Goal: Complete application form: Complete application form

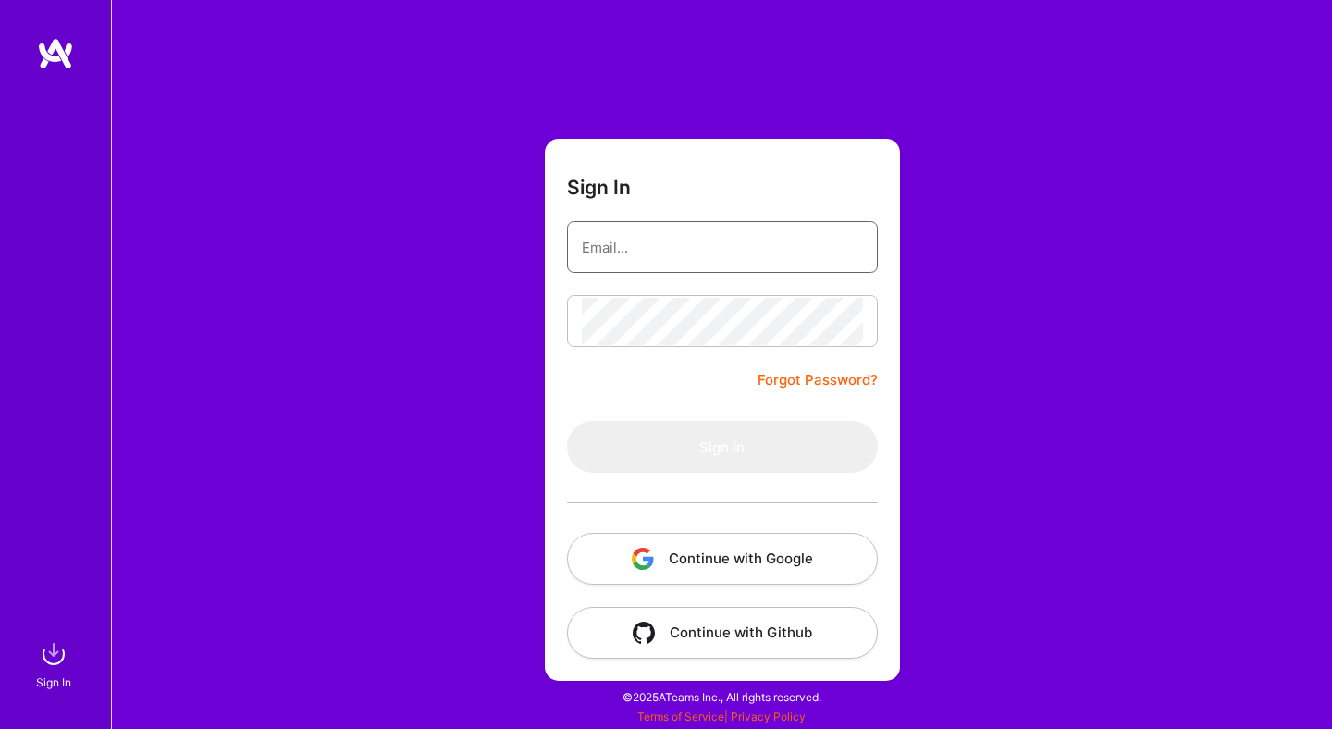
type input "[EMAIL_ADDRESS][DOMAIN_NAME]"
click at [662, 239] on input "[EMAIL_ADDRESS][DOMAIN_NAME]" at bounding box center [722, 247] width 281 height 47
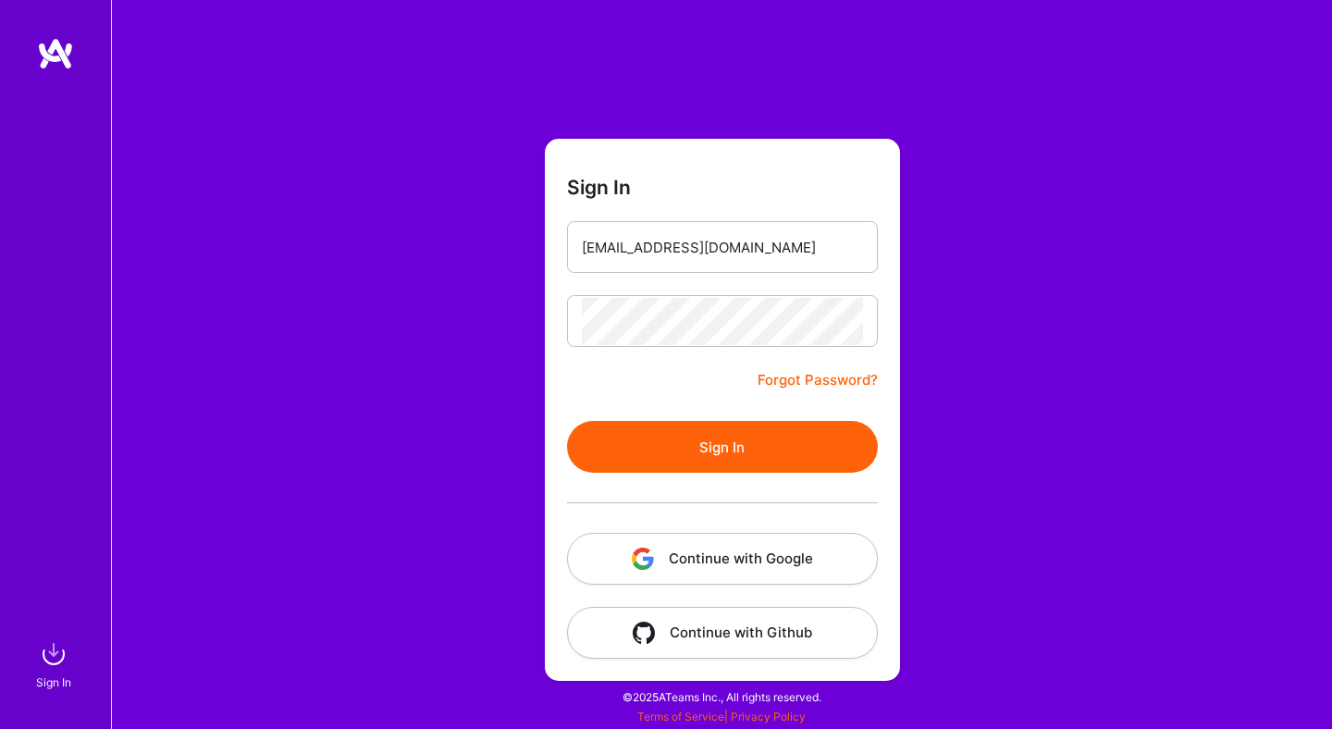
click at [663, 441] on button "Sign In" at bounding box center [722, 447] width 311 height 52
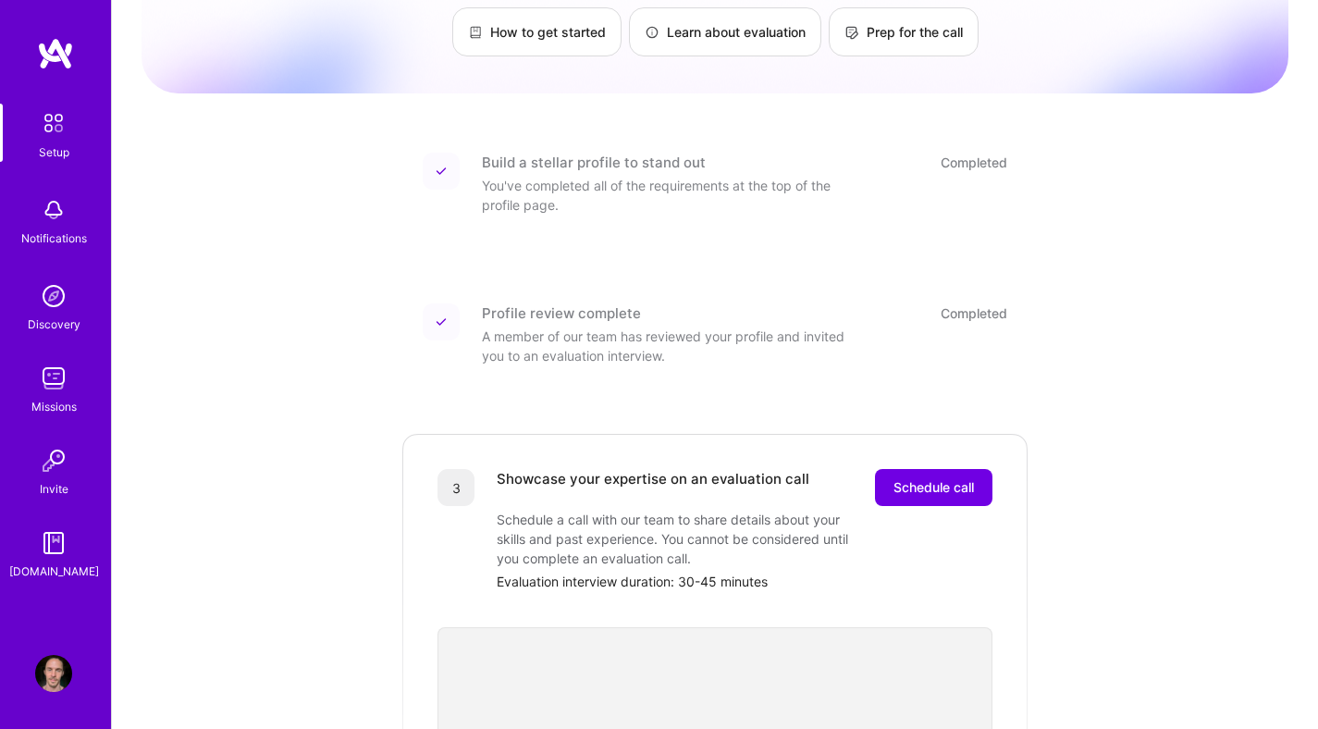
scroll to position [177, 0]
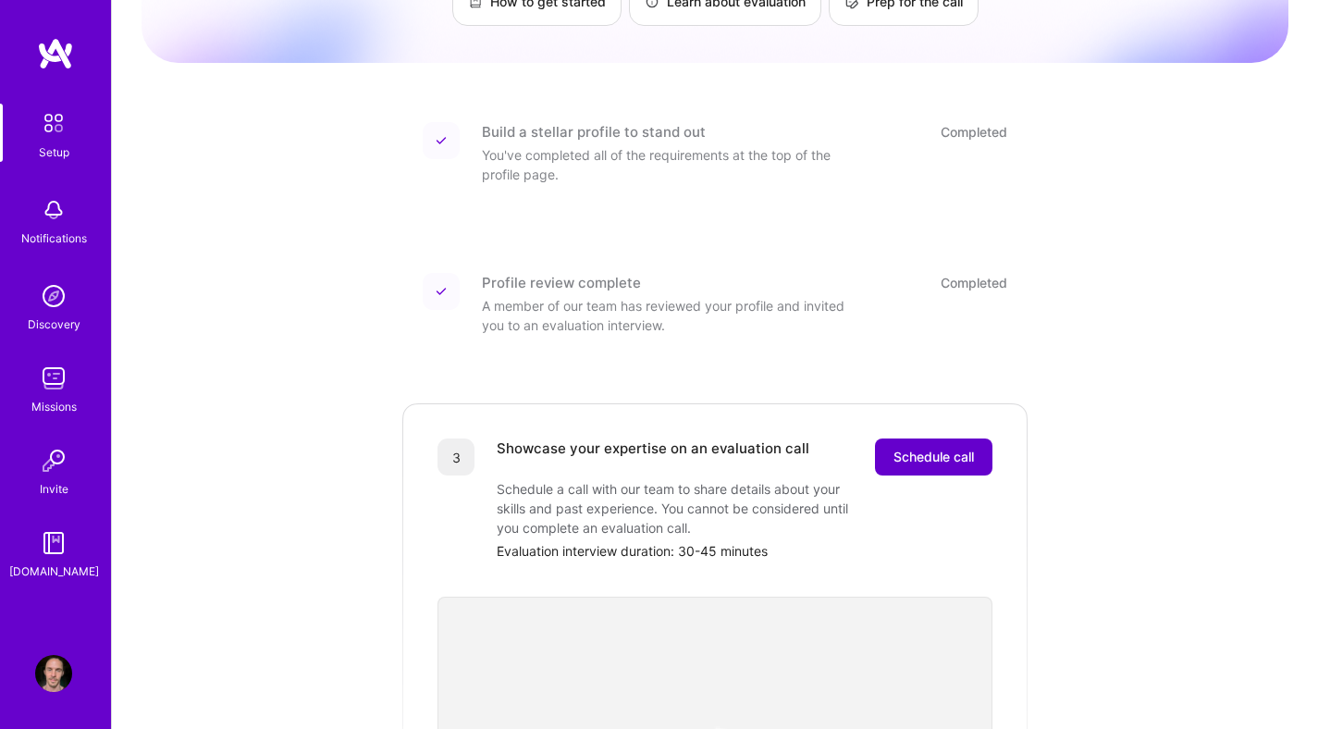
click at [924, 448] on span "Schedule call" at bounding box center [934, 457] width 80 height 18
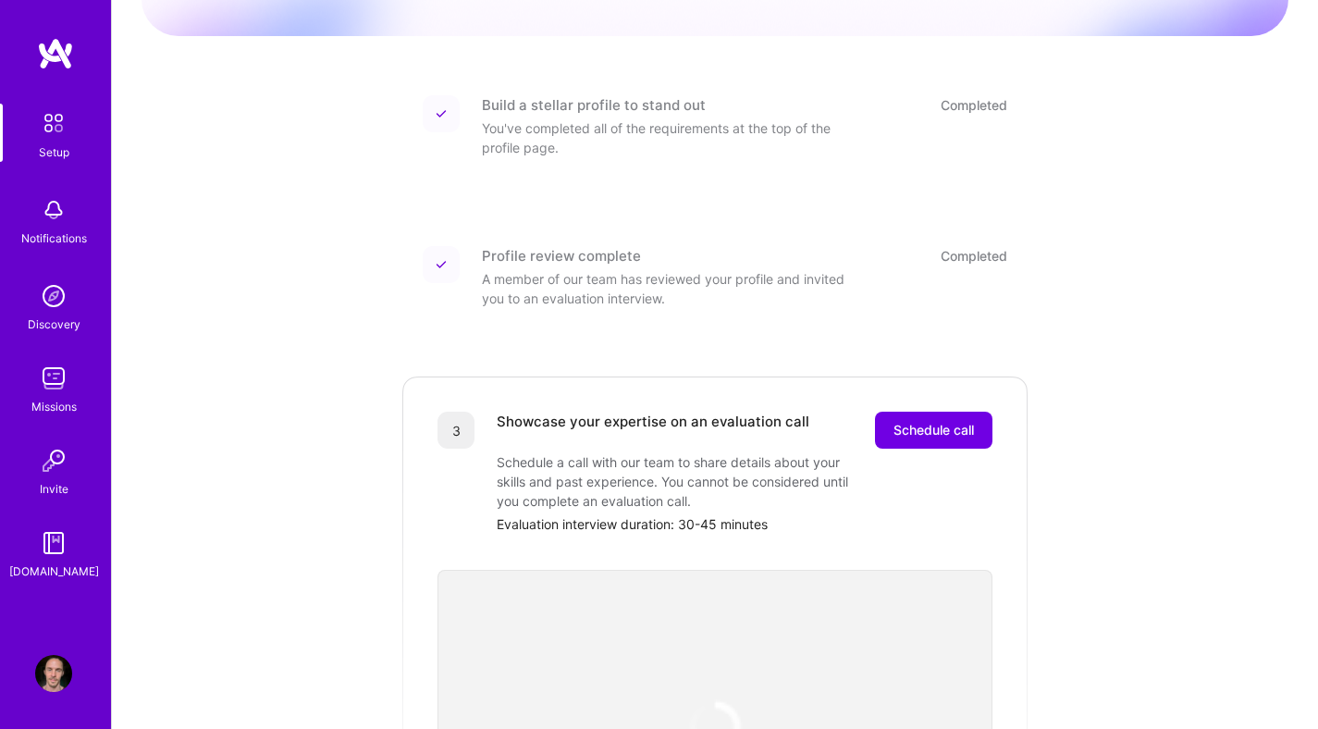
scroll to position [241, 0]
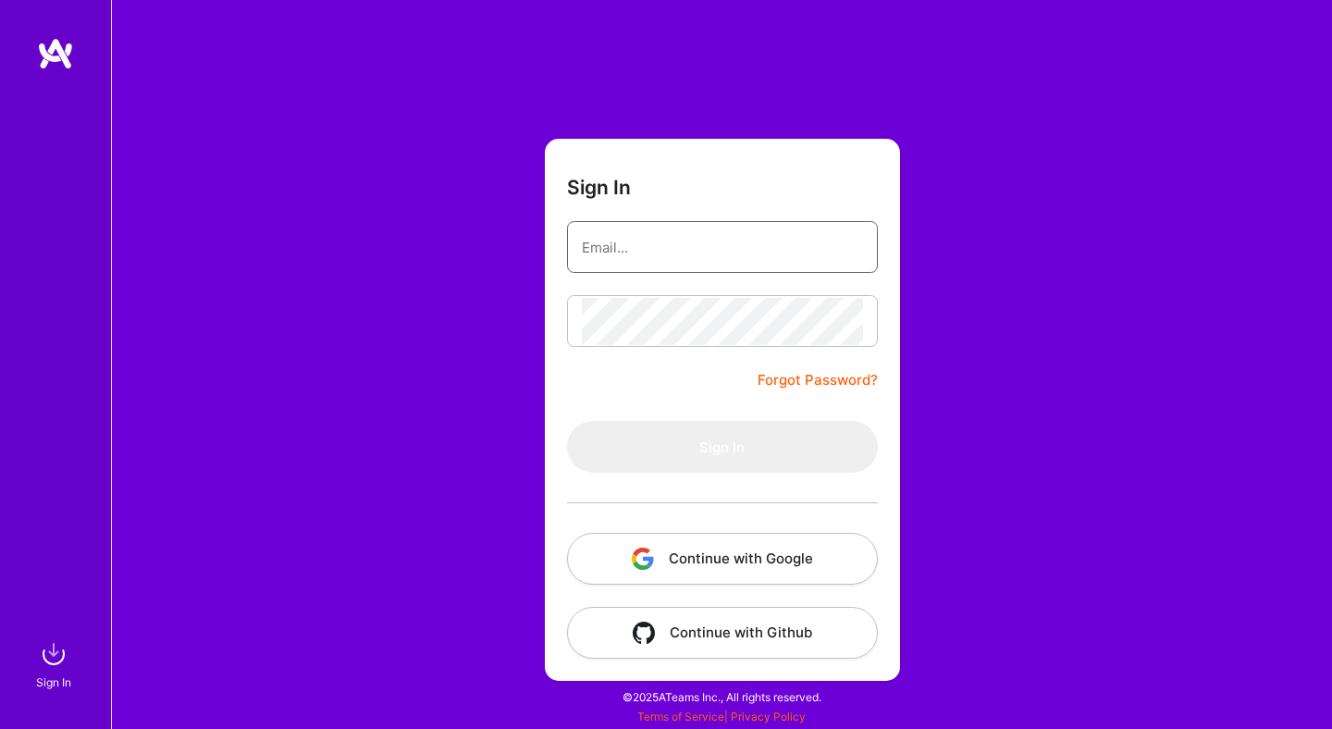
type input "[EMAIL_ADDRESS][DOMAIN_NAME]"
click at [758, 246] on input "contact@alexanderkonig.com" at bounding box center [722, 247] width 281 height 47
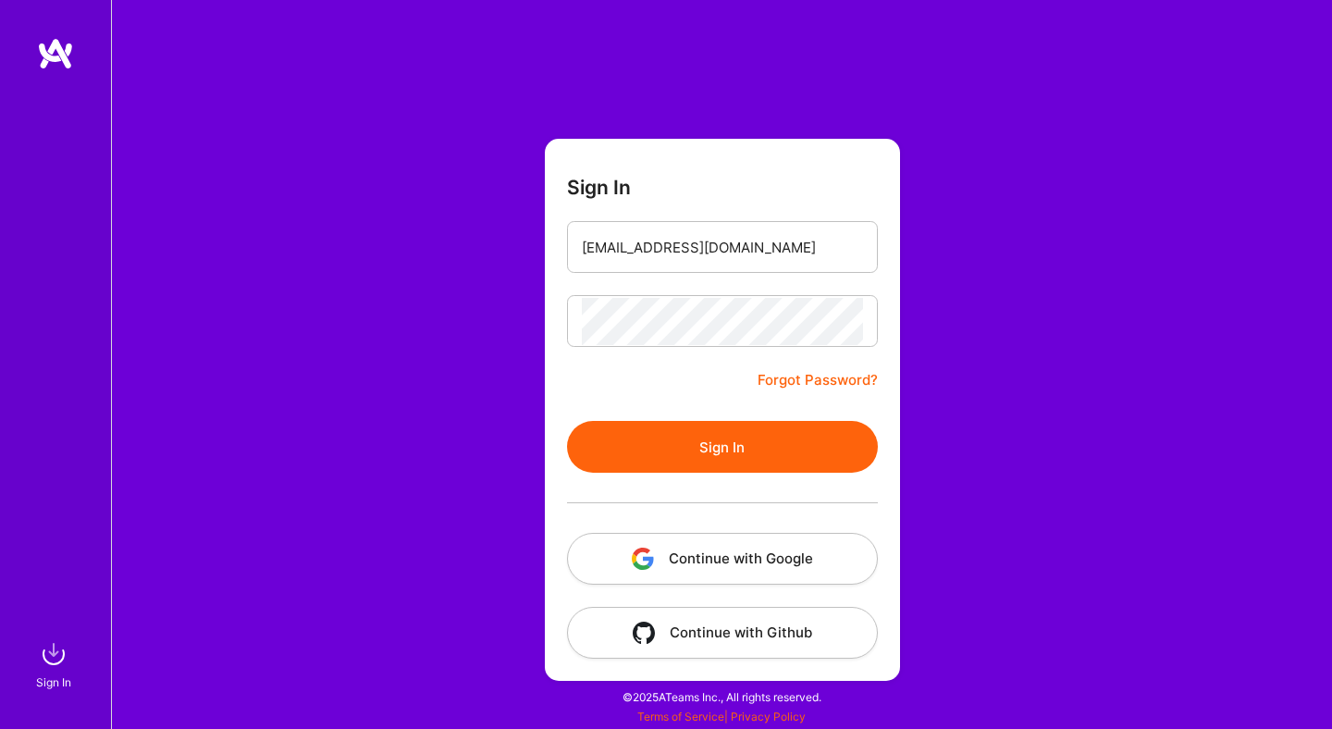
click at [692, 440] on button "Sign In" at bounding box center [722, 447] width 311 height 52
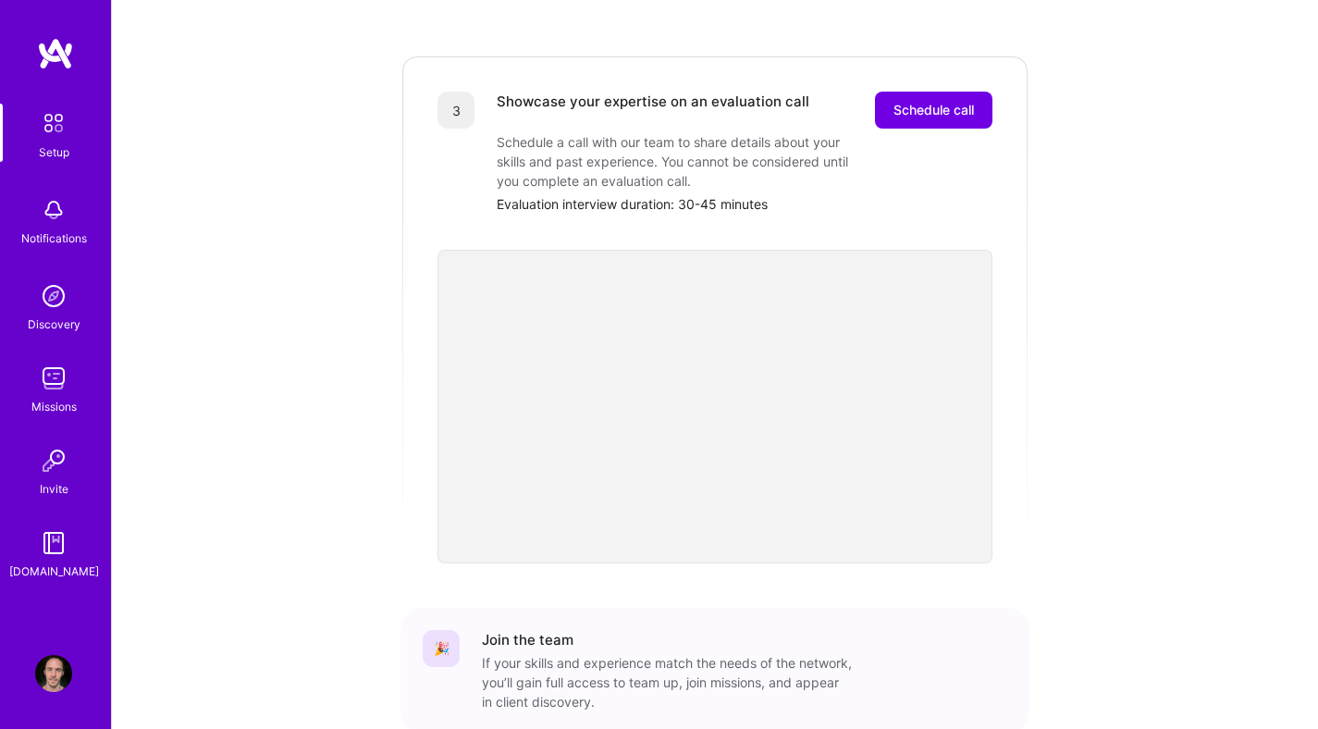
scroll to position [483, 0]
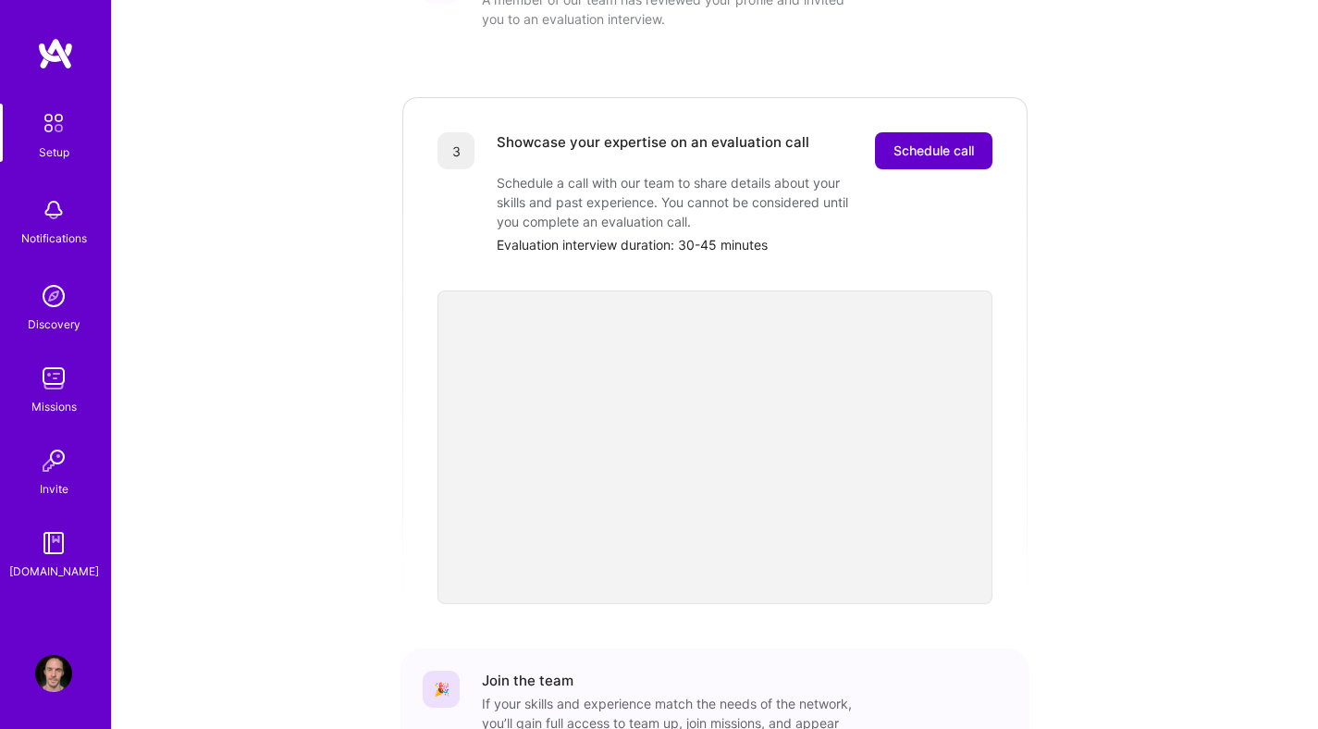
click at [925, 142] on span "Schedule call" at bounding box center [934, 151] width 80 height 18
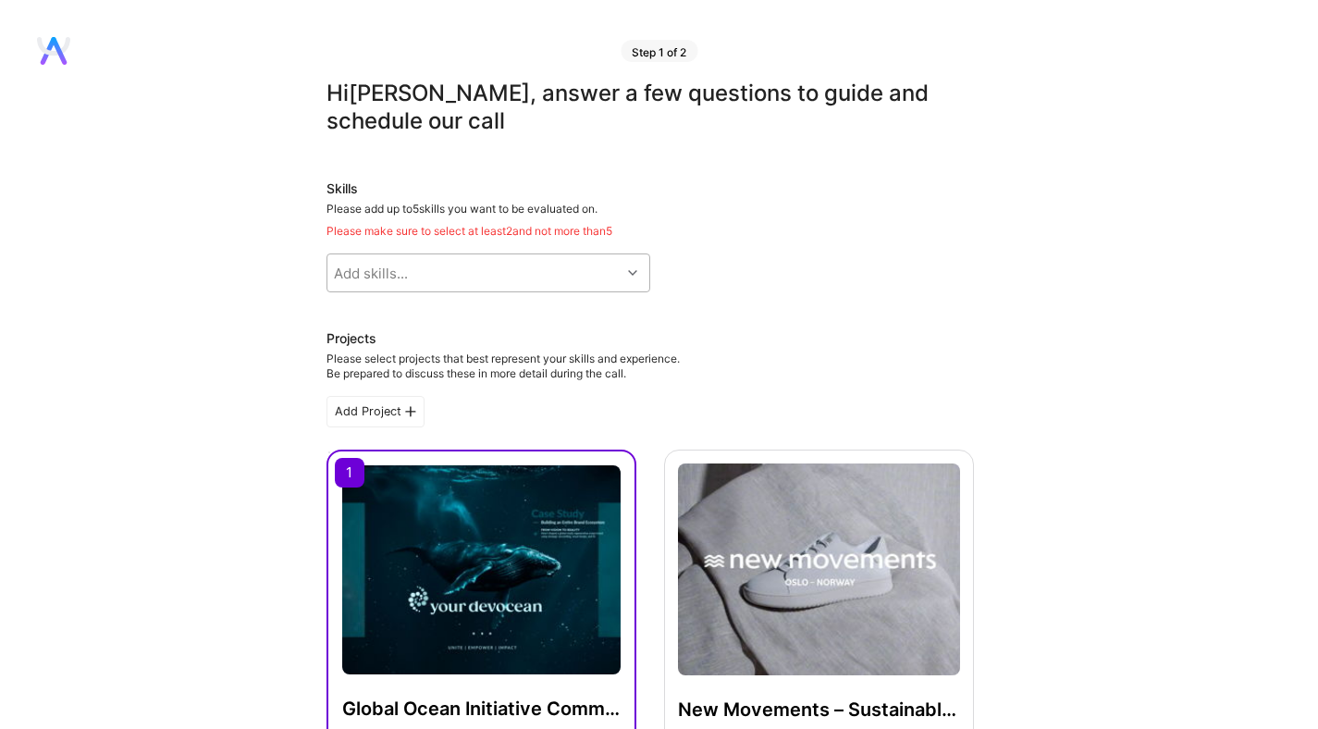
click at [599, 258] on div "Add skills..." at bounding box center [473, 272] width 293 height 37
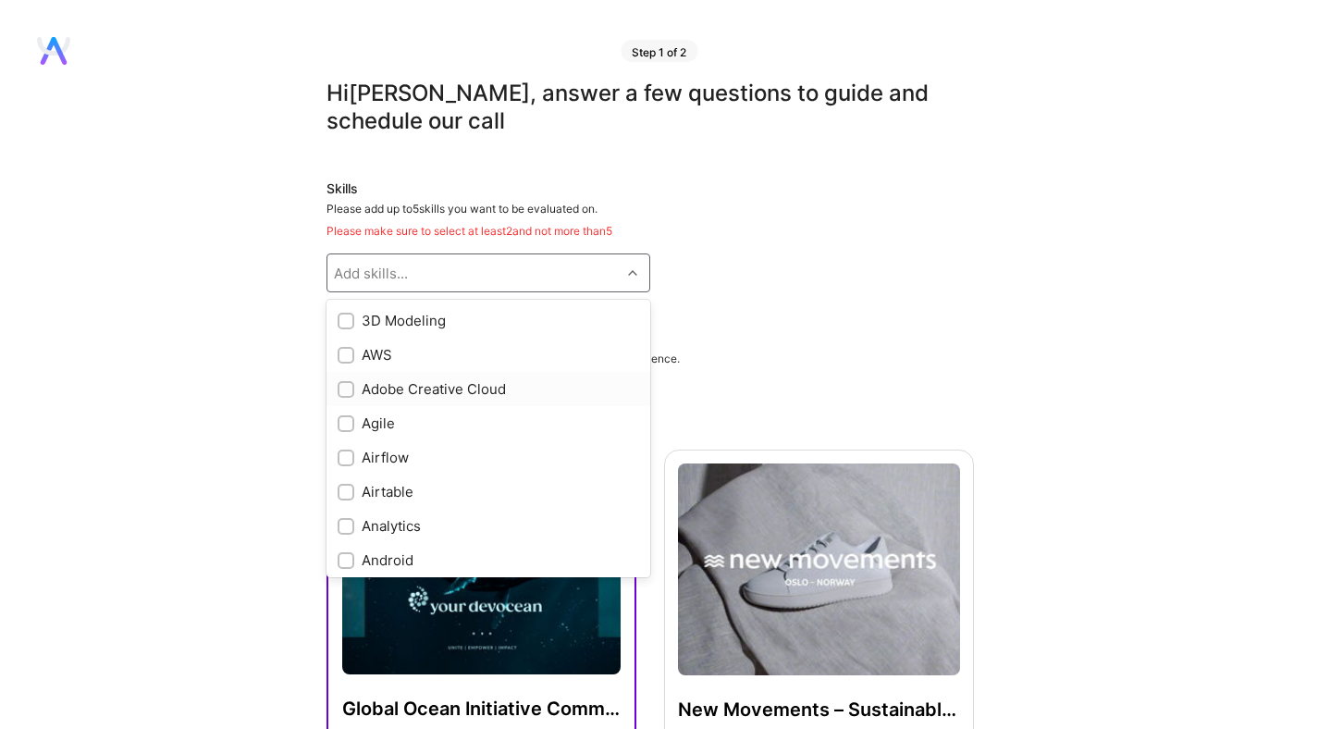
click at [487, 392] on div "Adobe Creative Cloud" at bounding box center [489, 388] width 302 height 19
checkbox input "true"
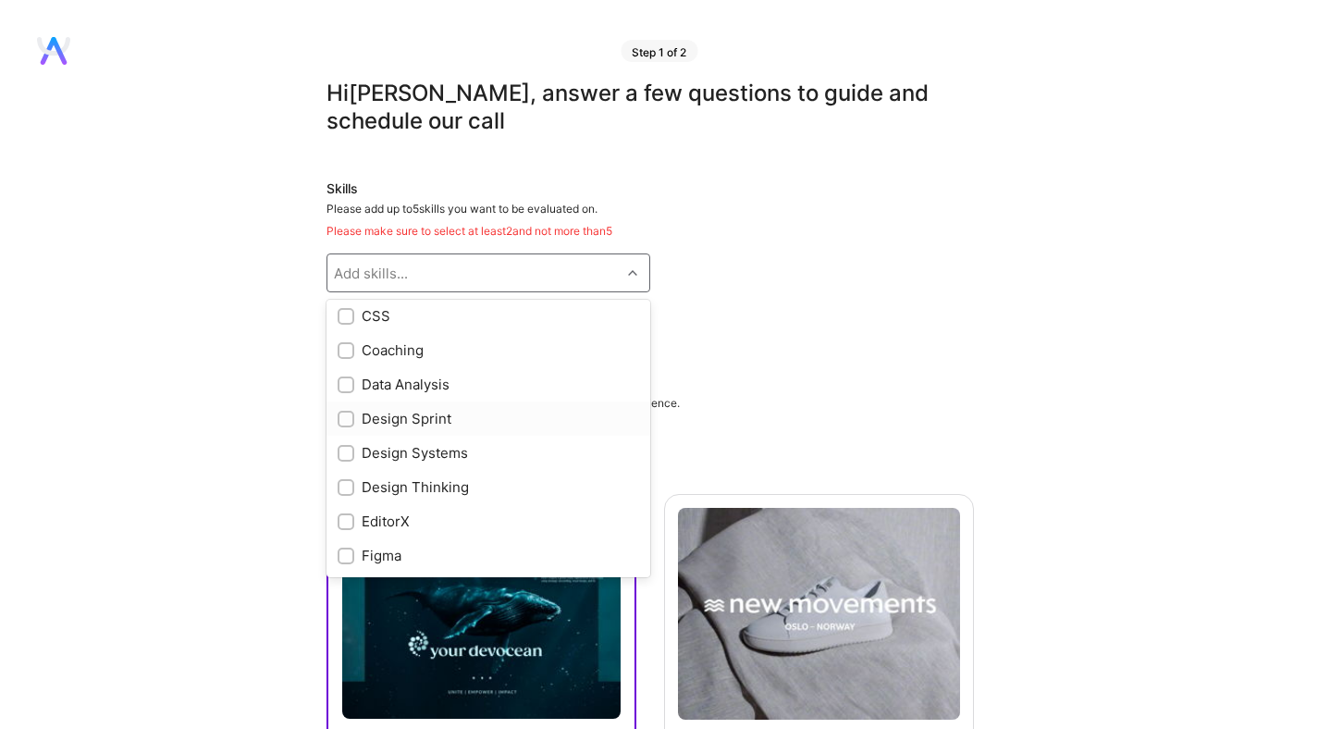
scroll to position [318, 0]
click at [462, 416] on div "Design Sprint" at bounding box center [489, 412] width 302 height 19
checkbox input "true"
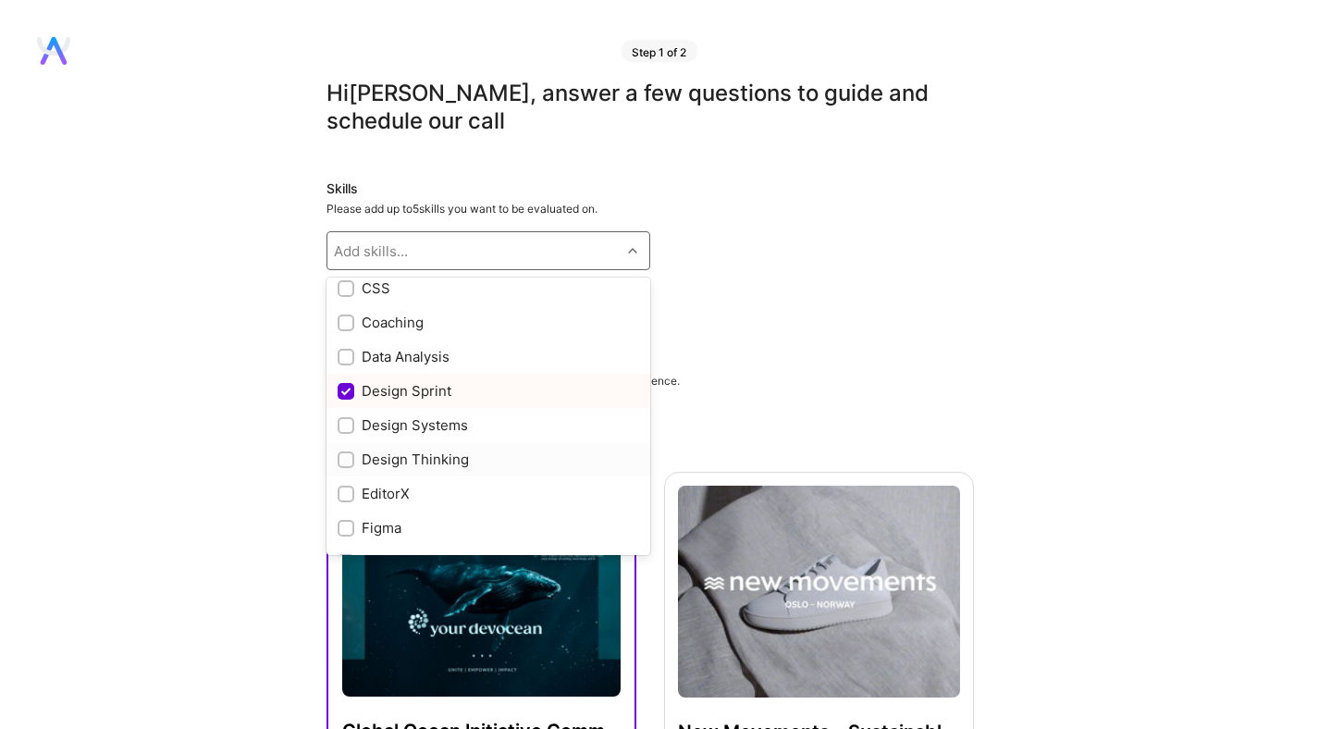
drag, startPoint x: 461, startPoint y: 457, endPoint x: 475, endPoint y: 450, distance: 15.3
click at [461, 457] on div "Design Thinking" at bounding box center [489, 459] width 302 height 19
checkbox input "true"
click at [490, 384] on div "GPT / OpenAI" at bounding box center [489, 392] width 302 height 19
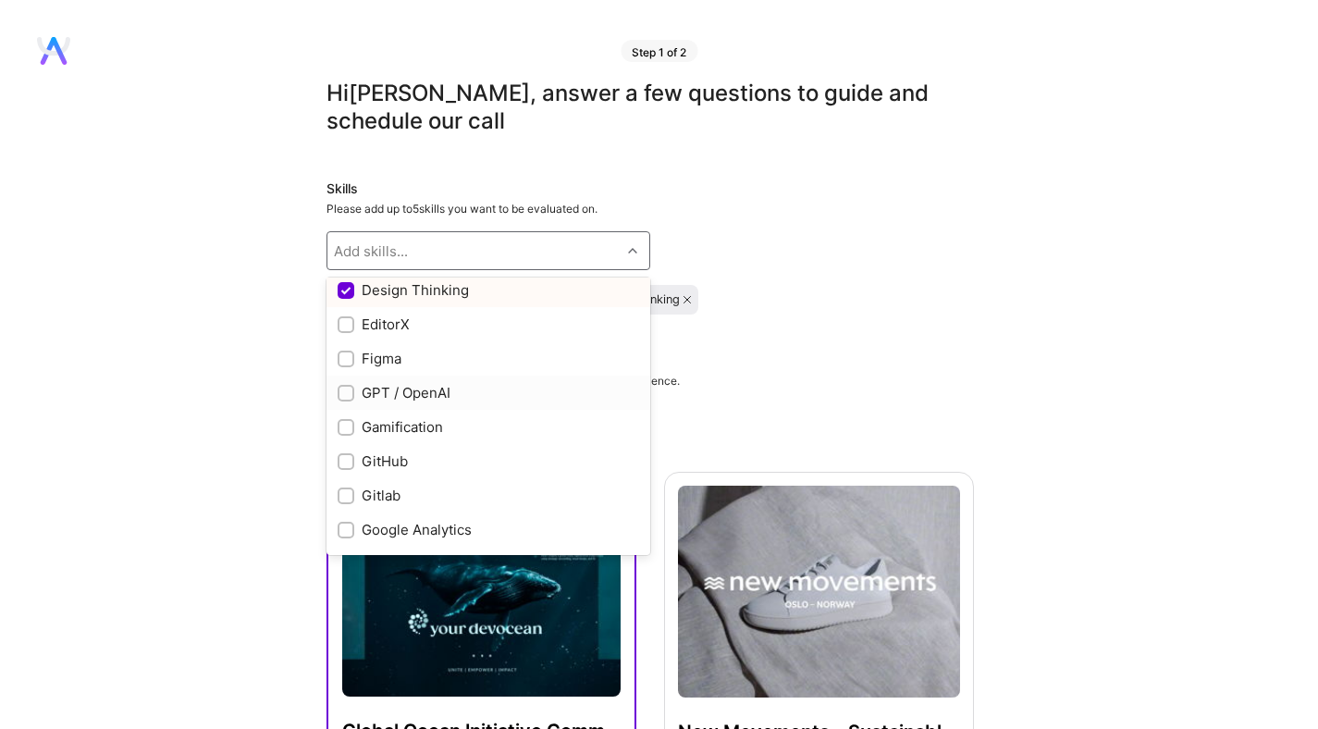
checkbox input "true"
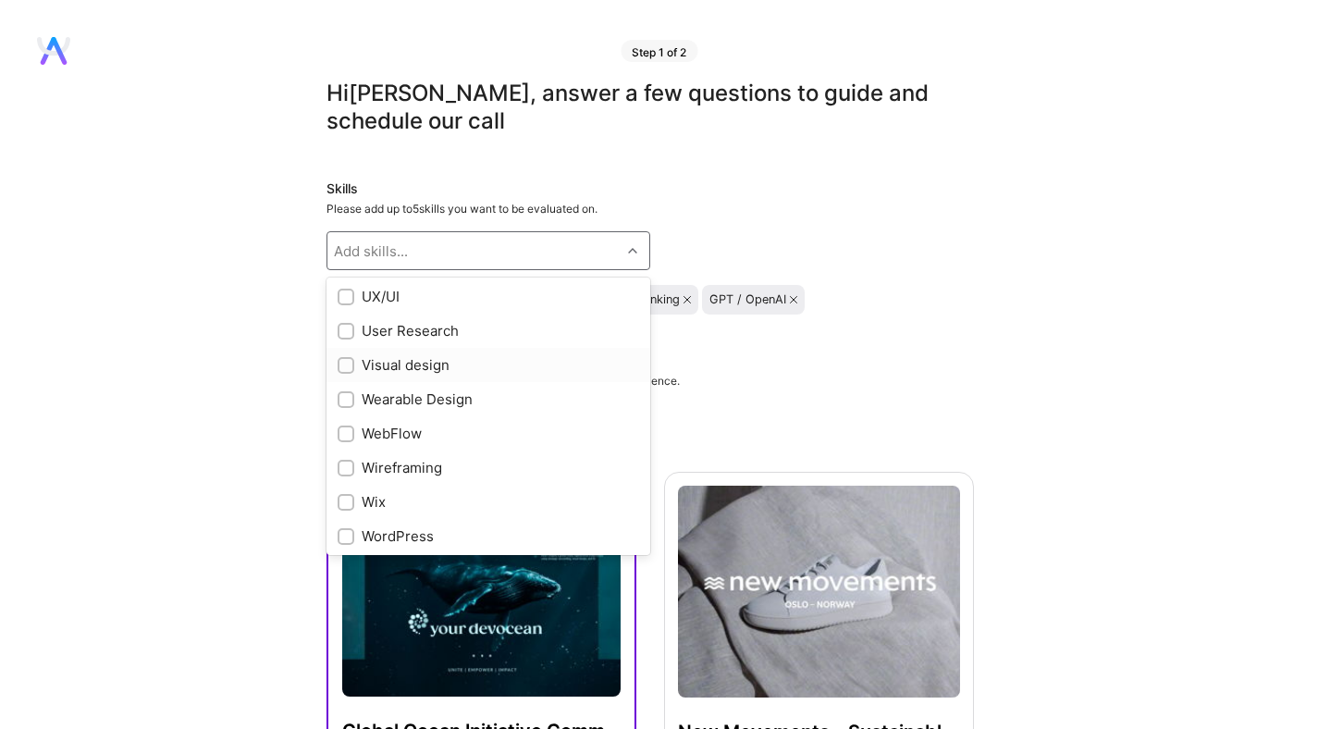
click at [435, 361] on div "Visual design" at bounding box center [489, 364] width 302 height 19
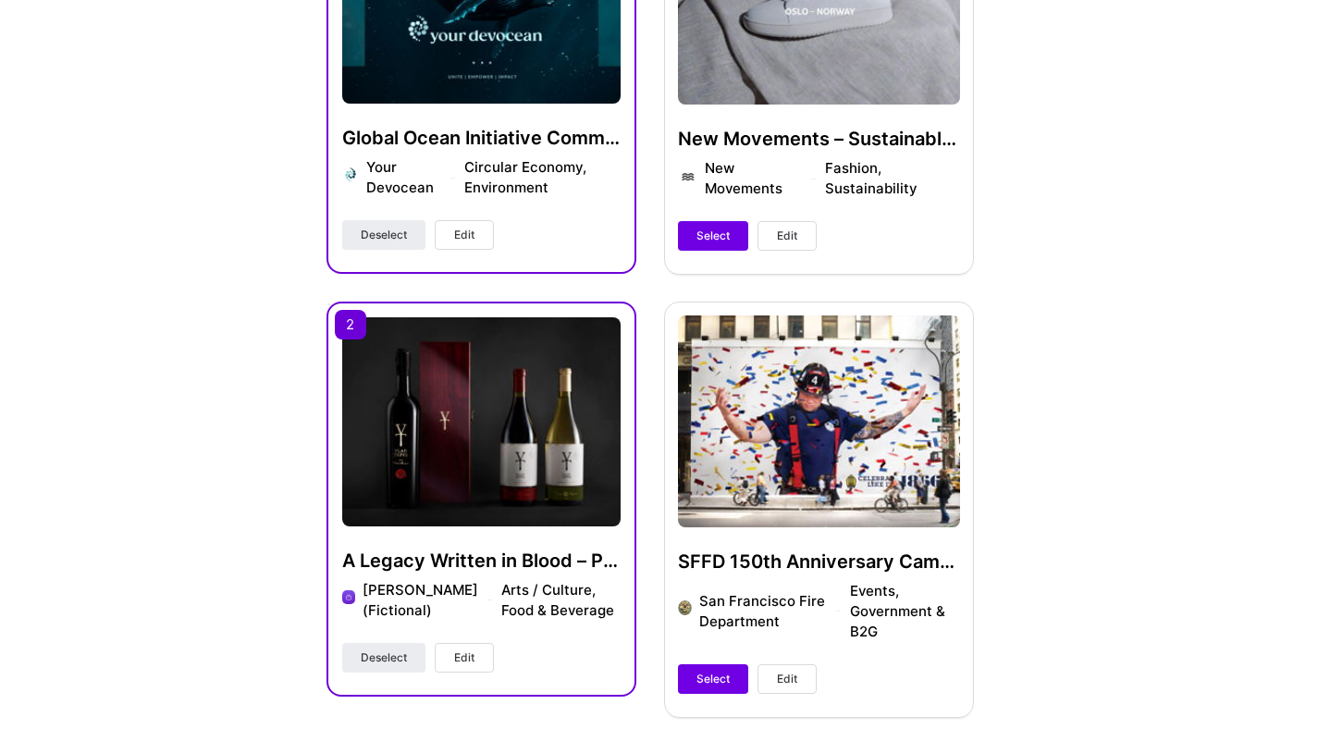
scroll to position [557, 0]
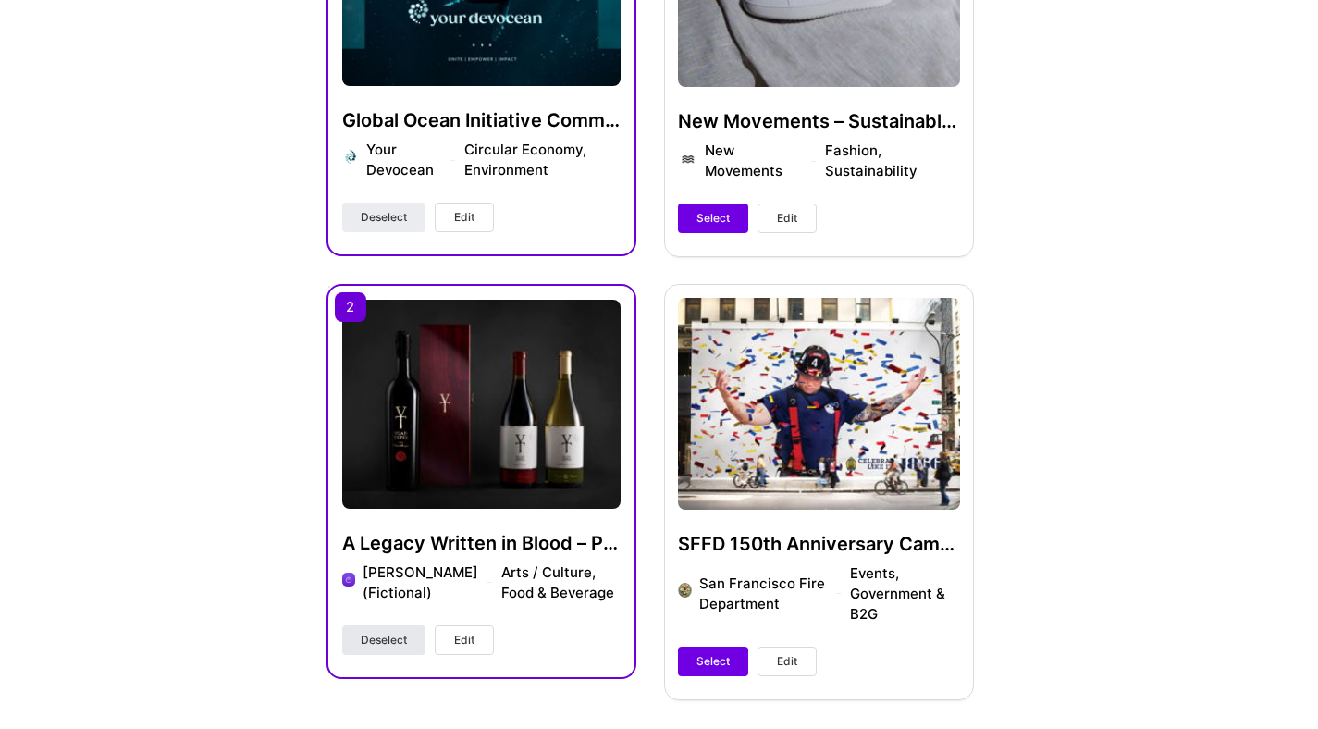
click at [374, 648] on span "Deselect" at bounding box center [384, 640] width 46 height 17
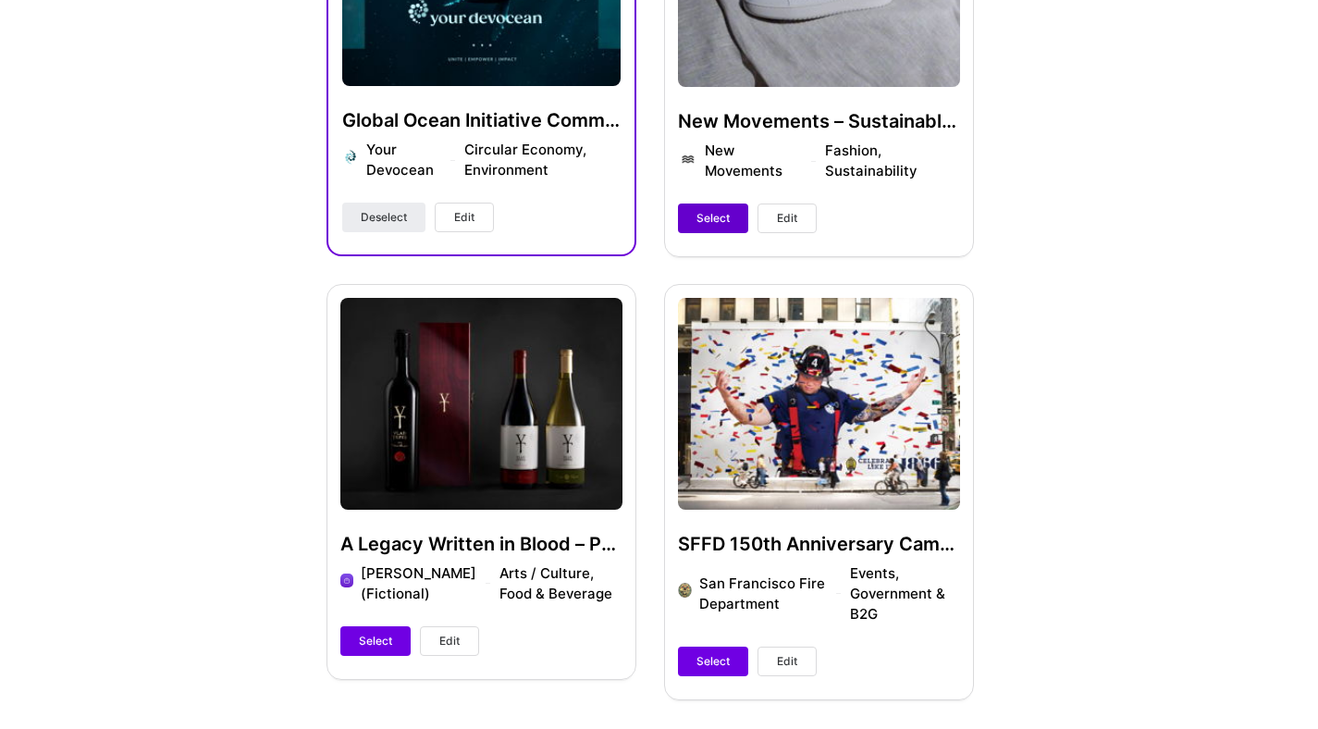
click at [705, 216] on span "Select" at bounding box center [713, 218] width 33 height 17
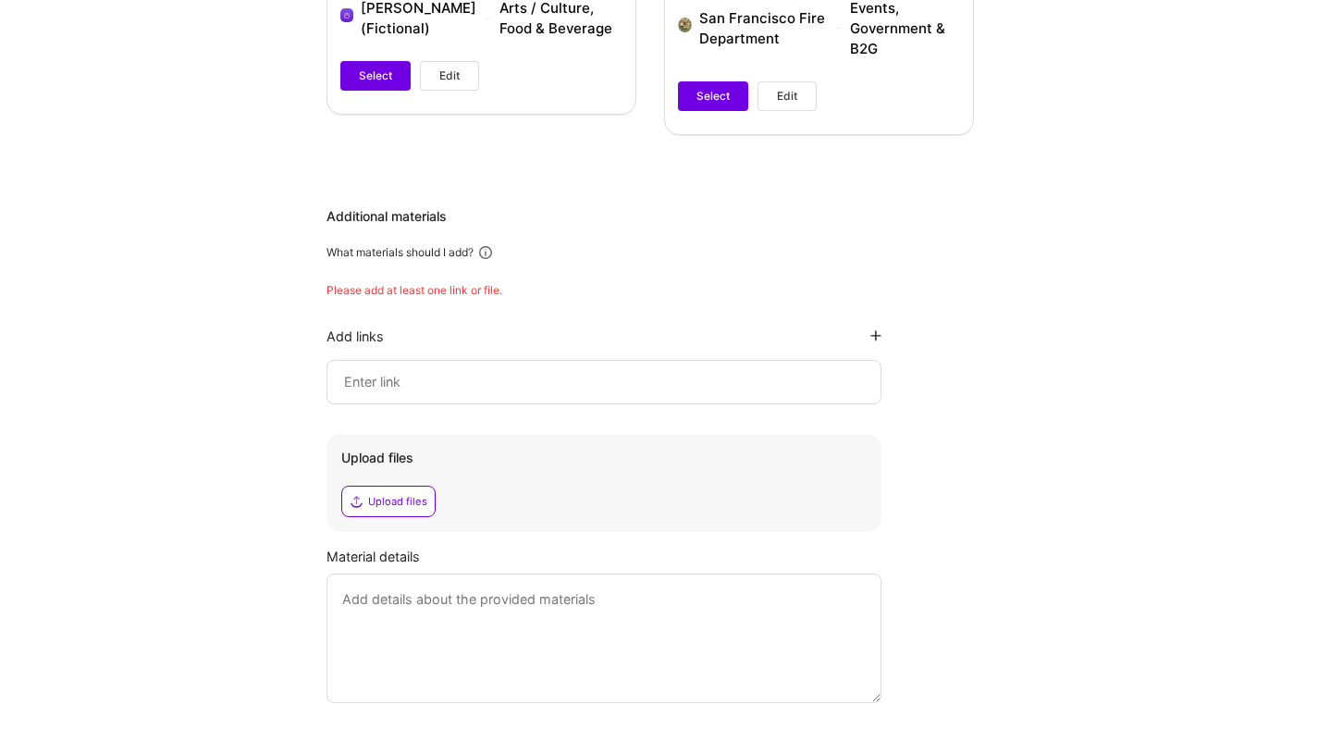
scroll to position [1132, 0]
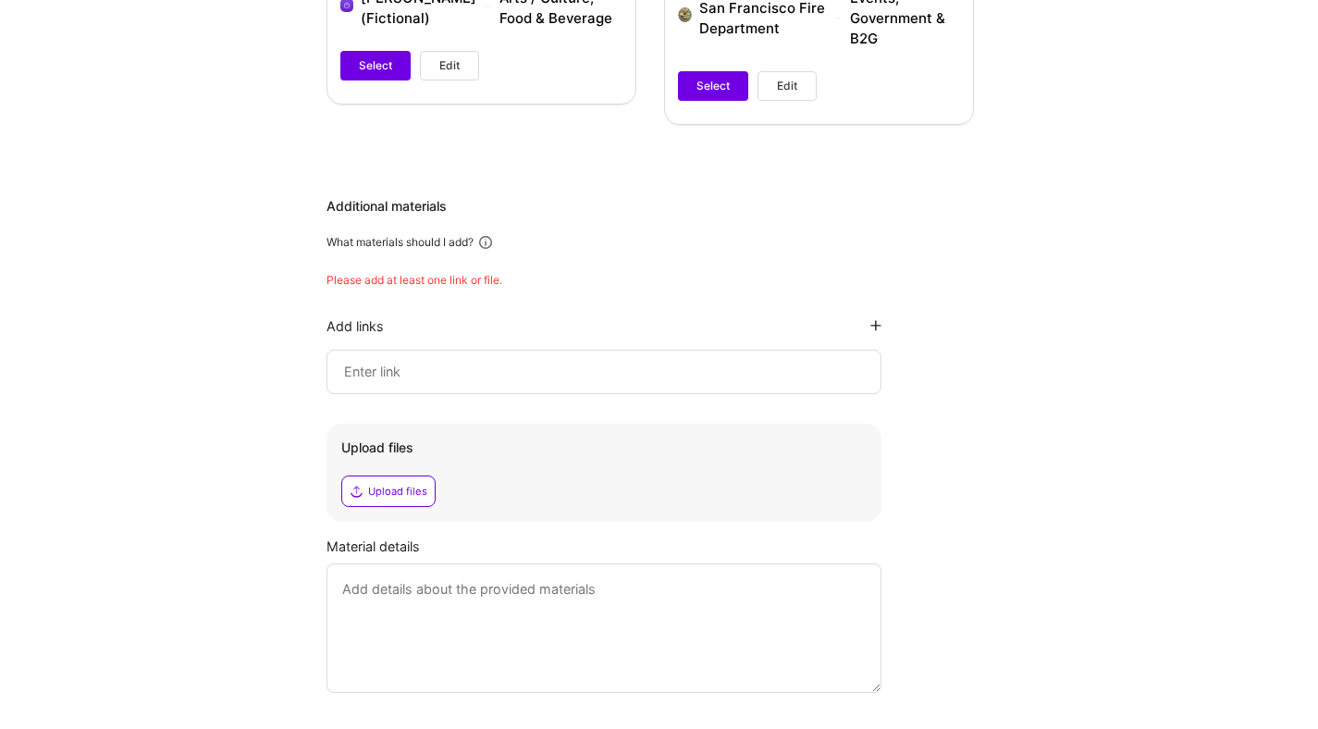
click at [440, 362] on input at bounding box center [604, 372] width 524 height 22
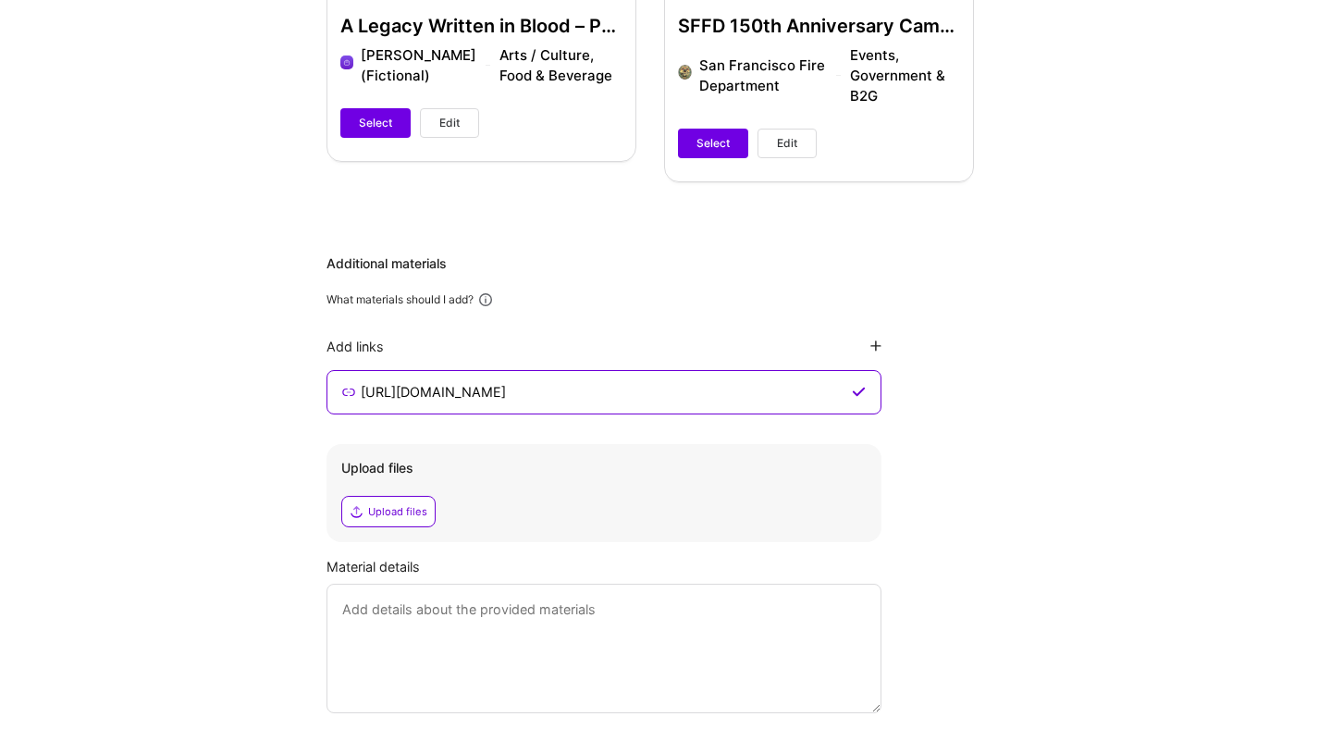
scroll to position [1080, 0]
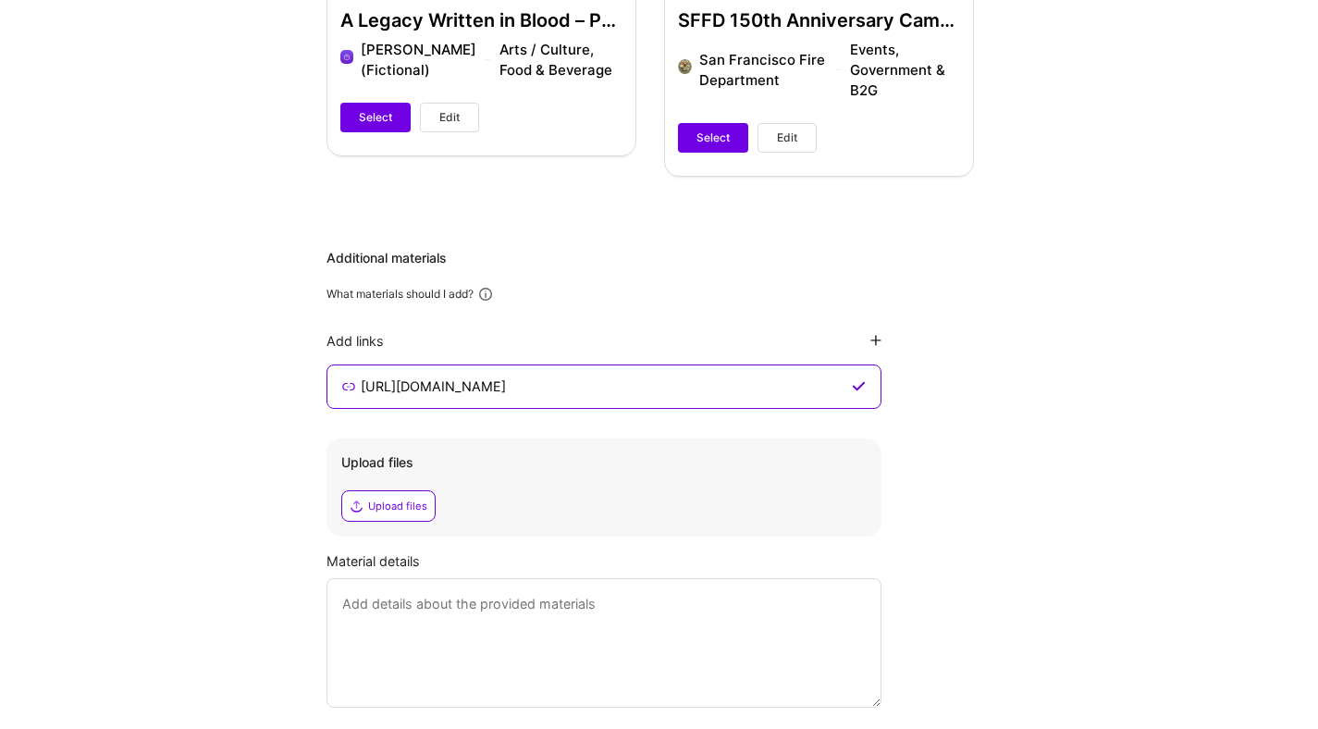
type input "[URL][DOMAIN_NAME]"
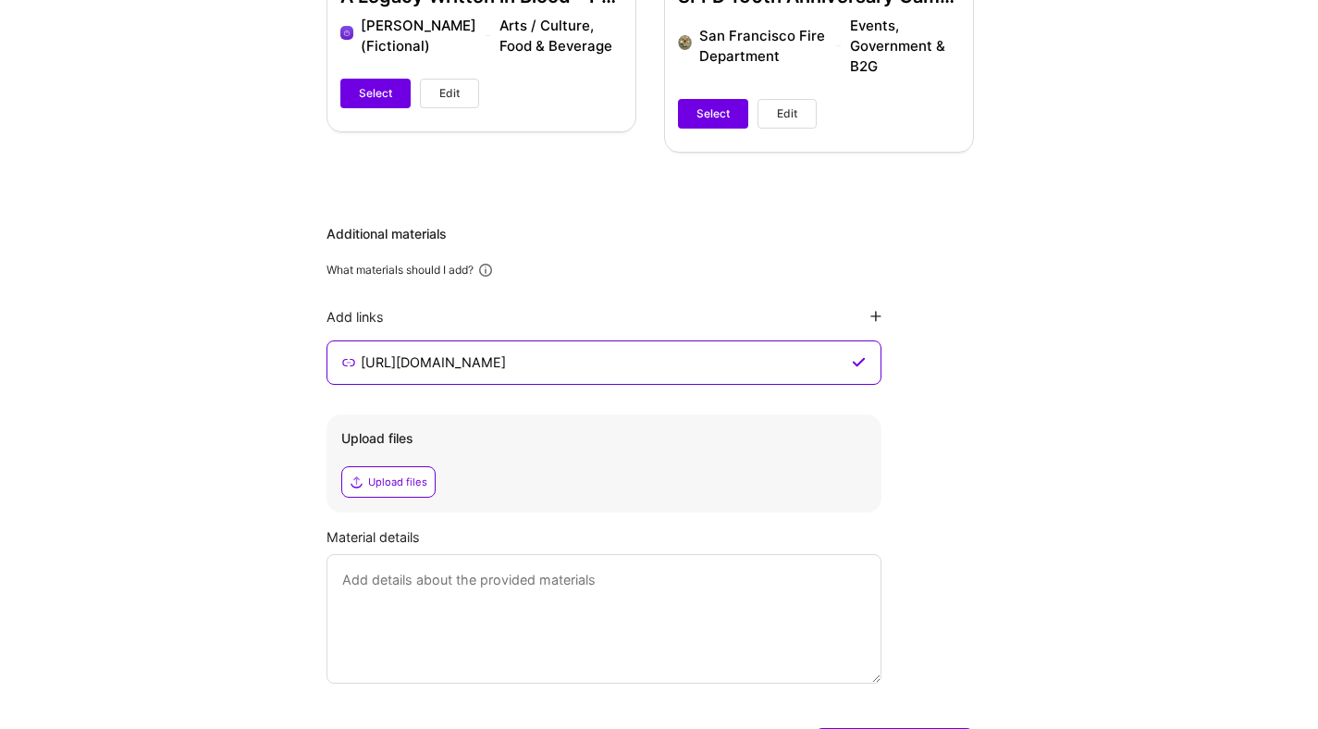
scroll to position [1105, 0]
click at [387, 479] on div "Upload files" at bounding box center [397, 481] width 59 height 15
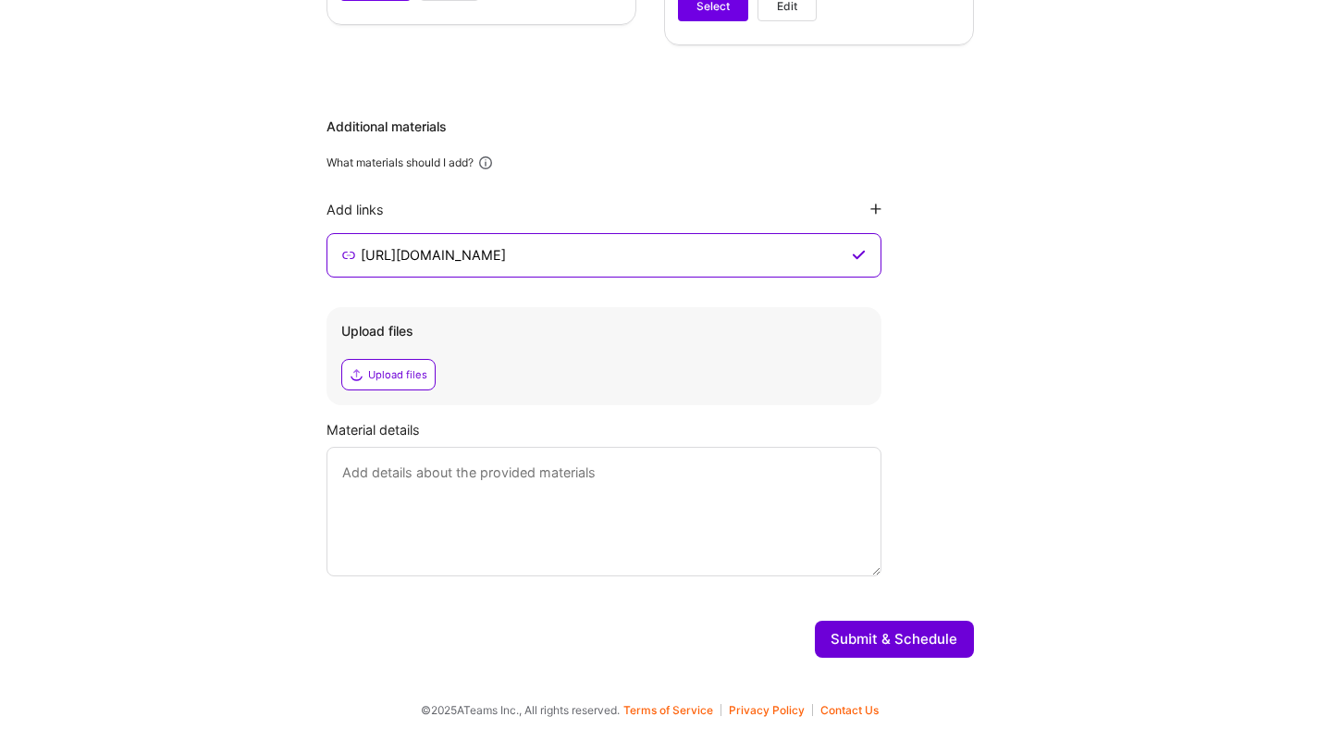
scroll to position [1216, 0]
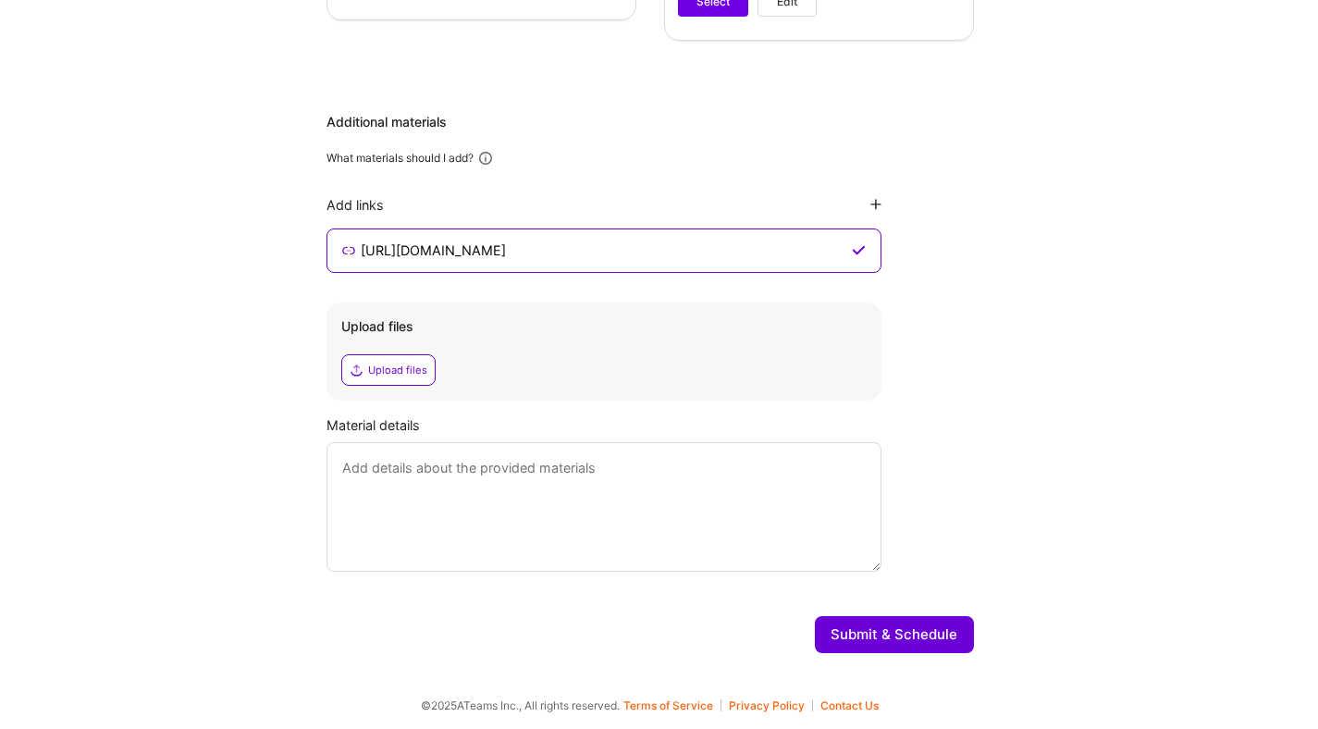
drag, startPoint x: 424, startPoint y: 471, endPoint x: 475, endPoint y: 456, distance: 53.0
click at [423, 471] on textarea at bounding box center [604, 506] width 555 height 129
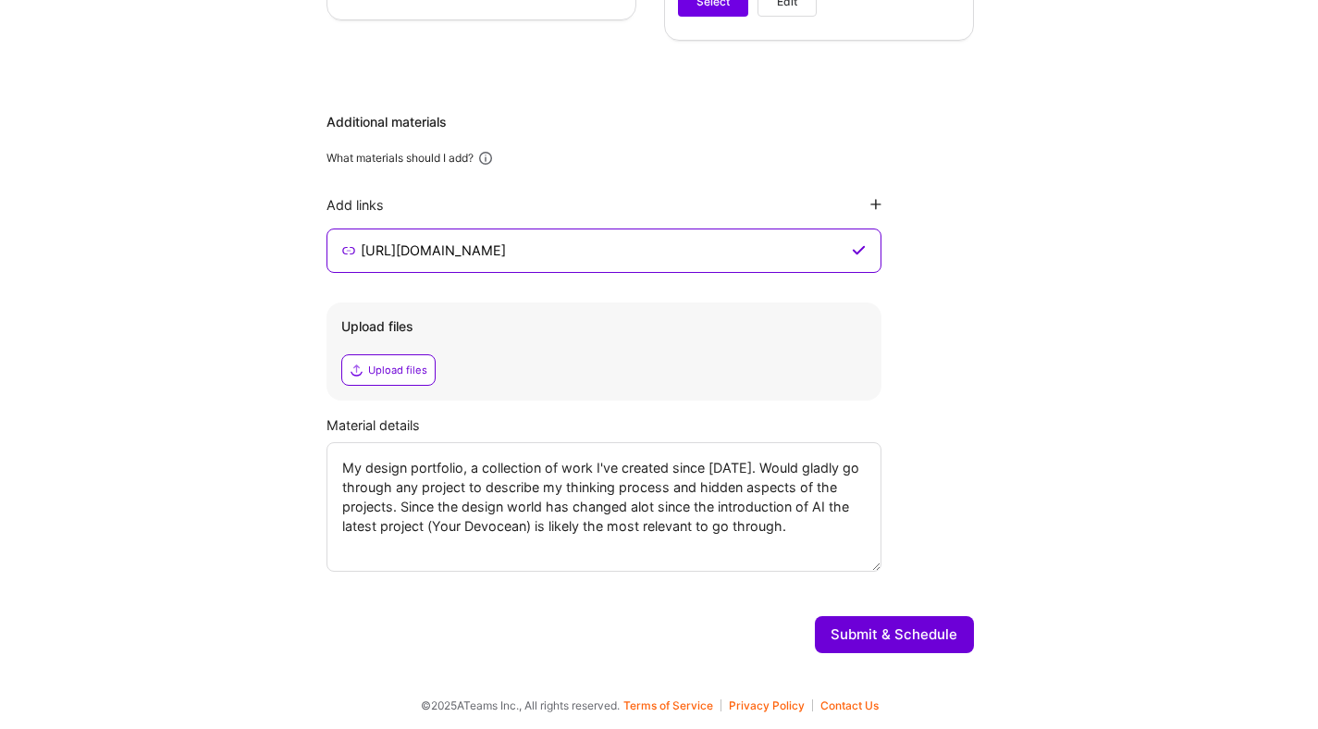
drag, startPoint x: 401, startPoint y: 505, endPoint x: 486, endPoint y: 544, distance: 92.7
click at [402, 505] on textarea "My design portfolio, a collection of work I've created since [DATE]. Would glad…" at bounding box center [604, 506] width 555 height 129
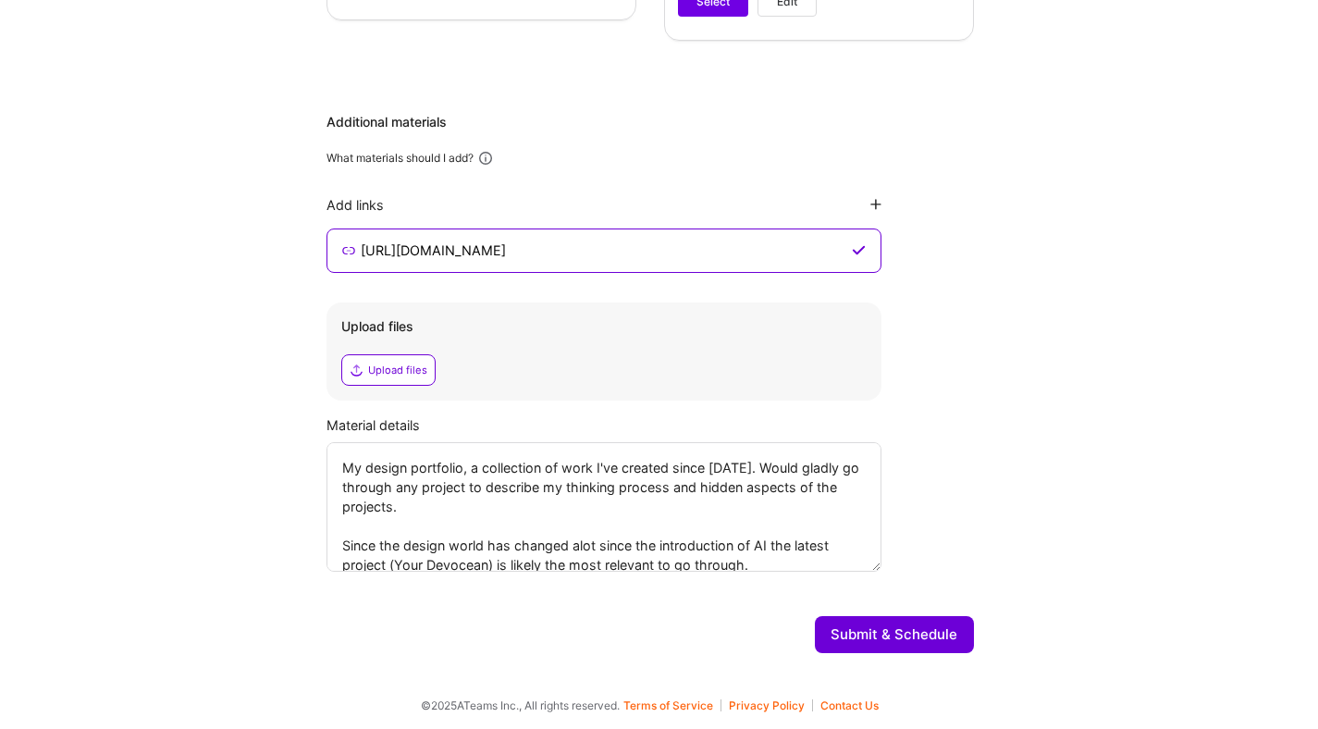
click at [802, 558] on textarea "My design portfolio, a collection of work I've created since [DATE]. Would glad…" at bounding box center [604, 506] width 555 height 129
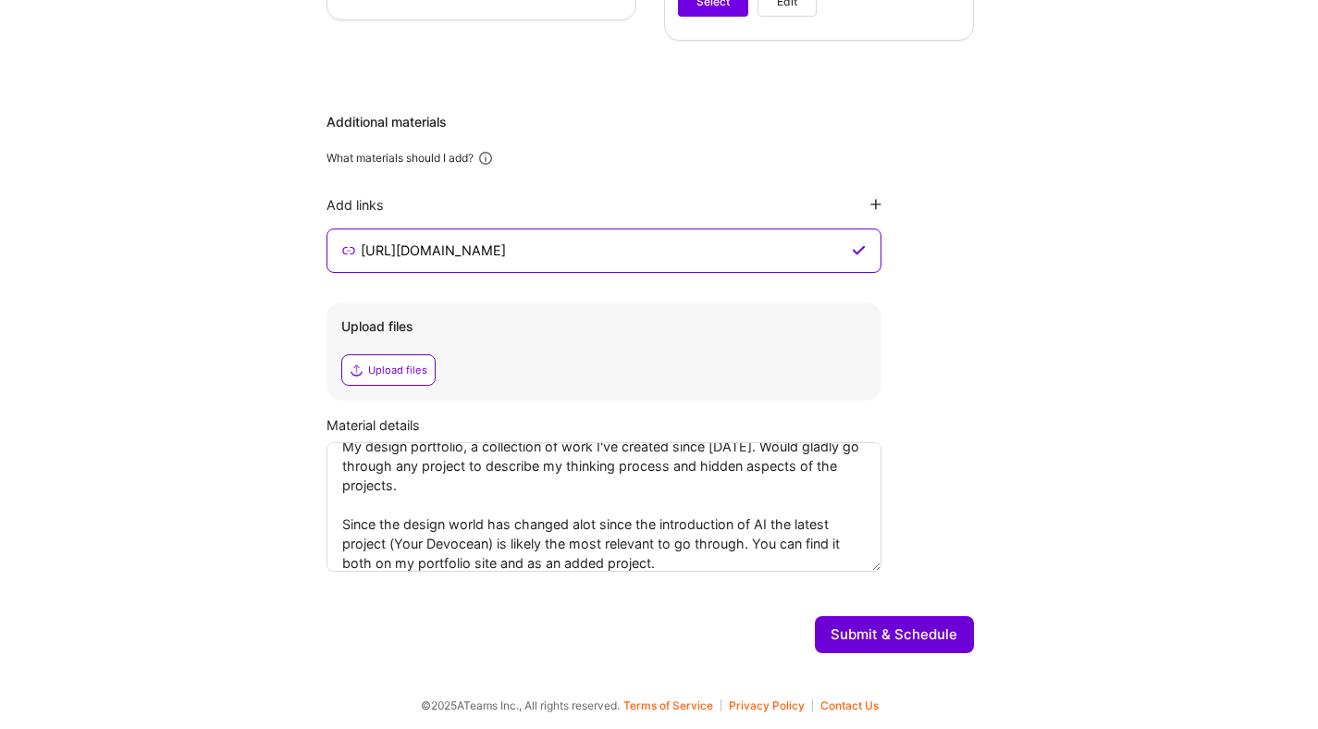
type textarea "My design portfolio, a collection of work I've created since [DATE]. Would glad…"
click at [901, 635] on button "Submit & Schedule" at bounding box center [894, 634] width 159 height 37
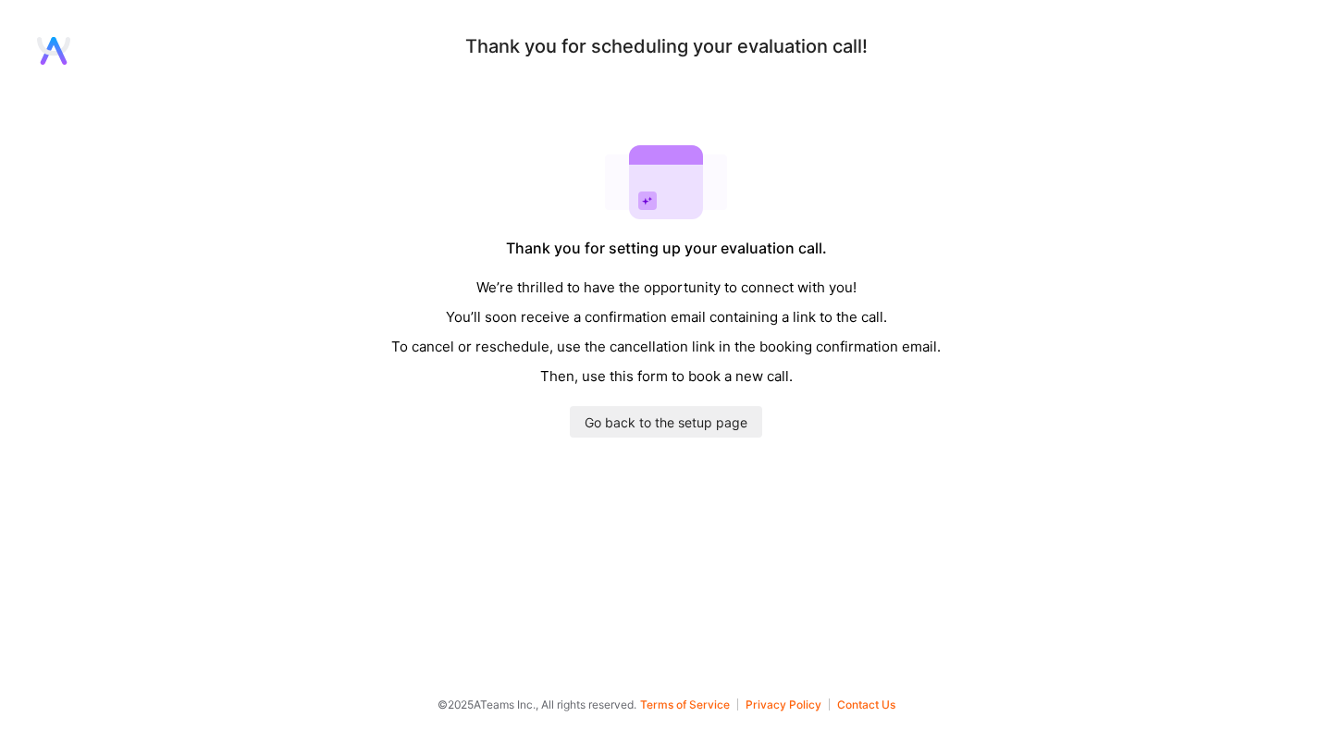
click at [995, 281] on div "Thank you for scheduling your evaluation call! Thank you for setting up your ev…" at bounding box center [666, 237] width 1332 height 401
click at [1113, 270] on div "Thank you for scheduling your evaluation call! Thank you for setting up your ev…" at bounding box center [666, 237] width 1332 height 401
click at [1135, 277] on div "Thank you for scheduling your evaluation call! Thank you for setting up your ev…" at bounding box center [666, 237] width 1332 height 401
click at [1124, 258] on div "Thank you for scheduling your evaluation call! Thank you for setting up your ev…" at bounding box center [666, 237] width 1332 height 401
